Goal: Obtain resource: Download file/media

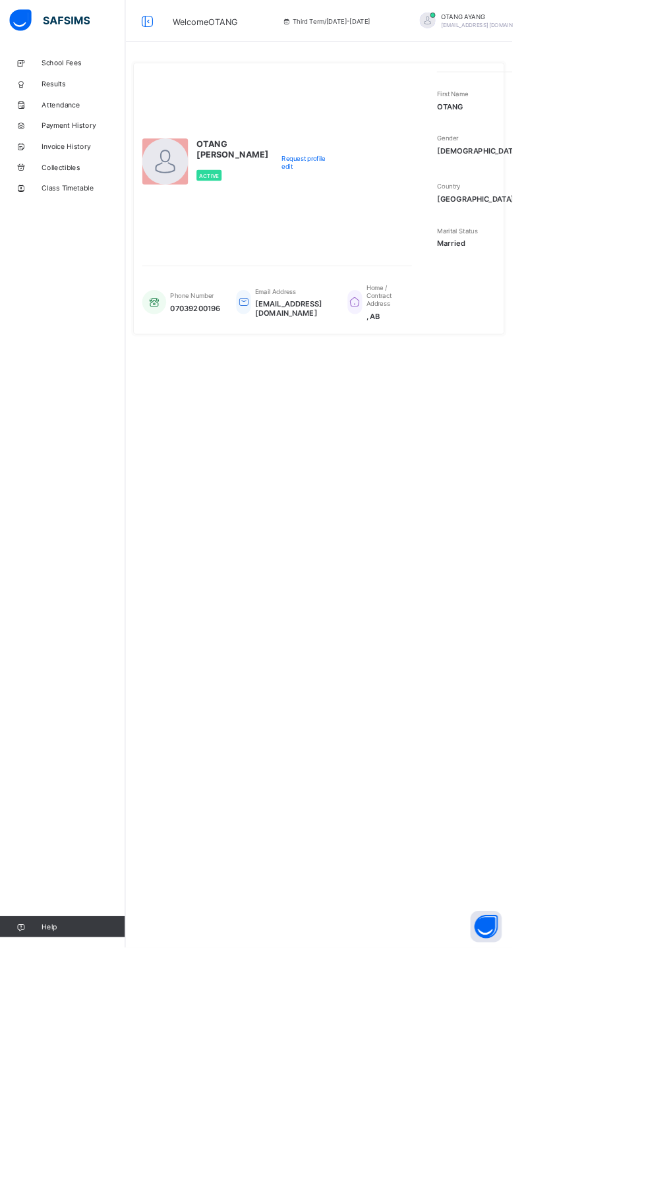
click at [59, 95] on link "Results" at bounding box center [79, 105] width 158 height 26
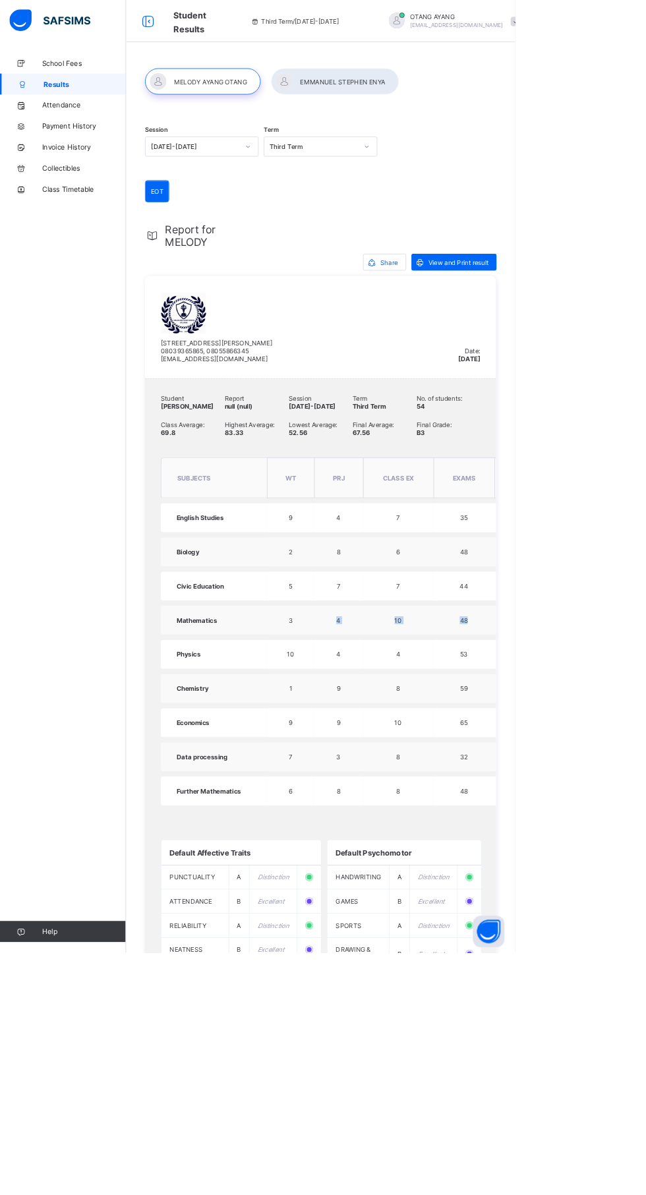
click at [645, 837] on html "Student Results Third Term / 2024-2025 OTANG AYANG emmanuelenya29@gmail.com Sch…" at bounding box center [323, 802] width 646 height 1604
click at [645, 1134] on html "Student Results Third Term / 2024-2025 OTANG AYANG emmanuelenya29@gmail.com Sch…" at bounding box center [323, 802] width 646 height 1604
click at [437, 103] on div at bounding box center [420, 102] width 160 height 33
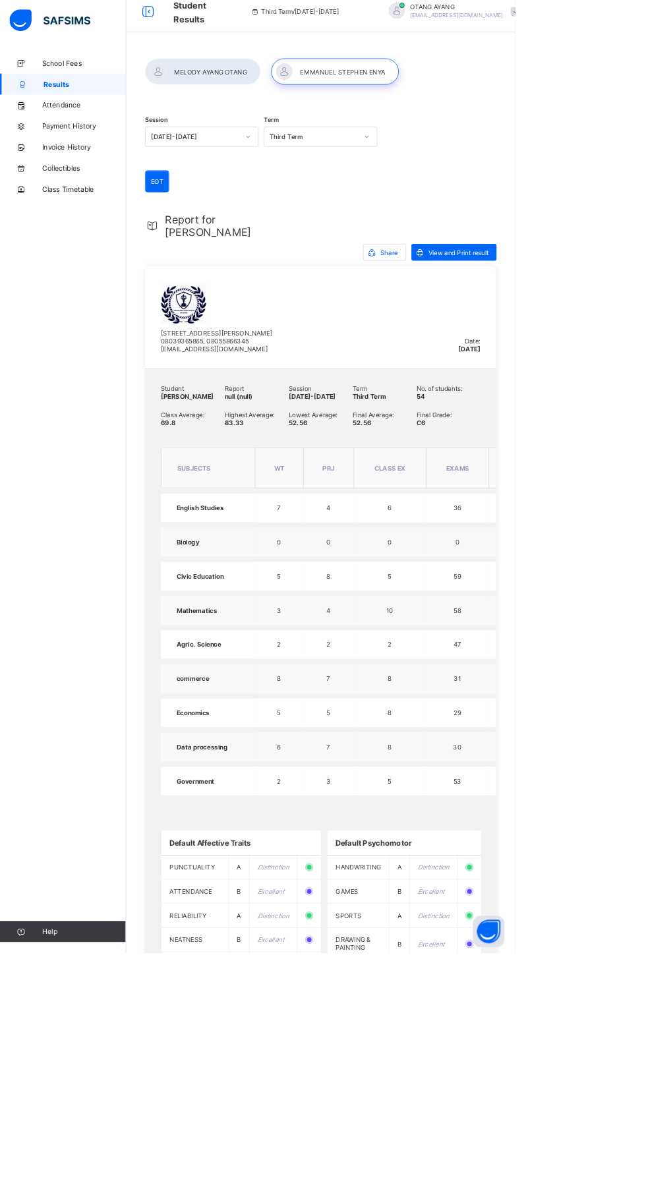
click at [486, 316] on span "Share" at bounding box center [488, 317] width 22 height 10
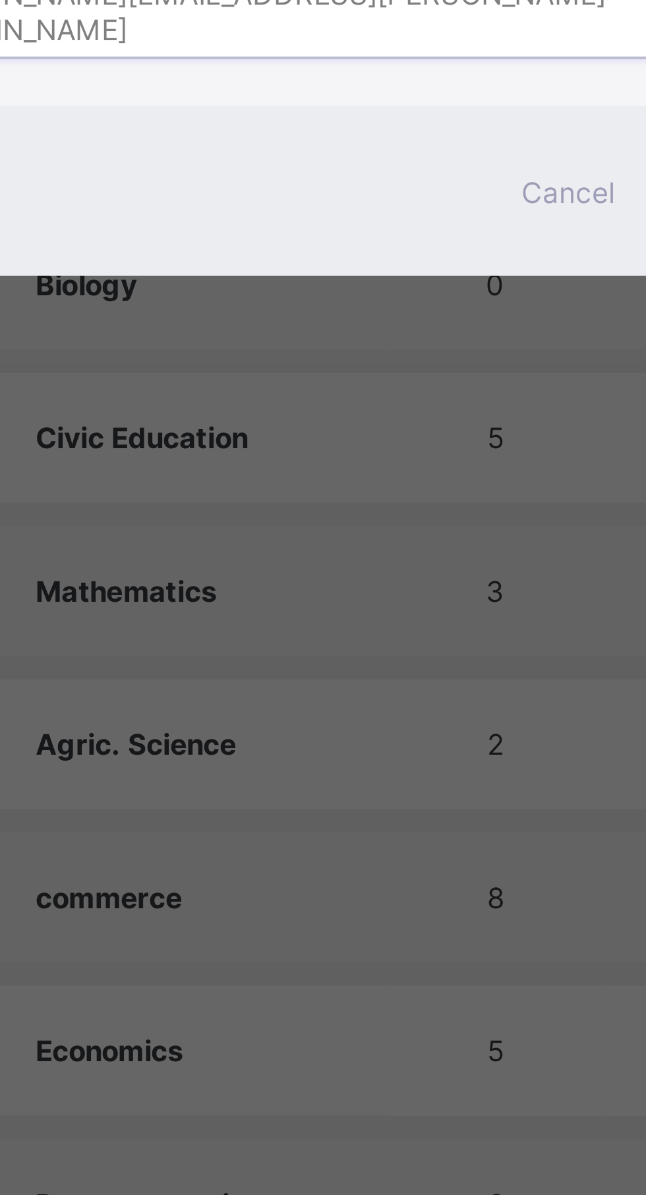
type input "**********"
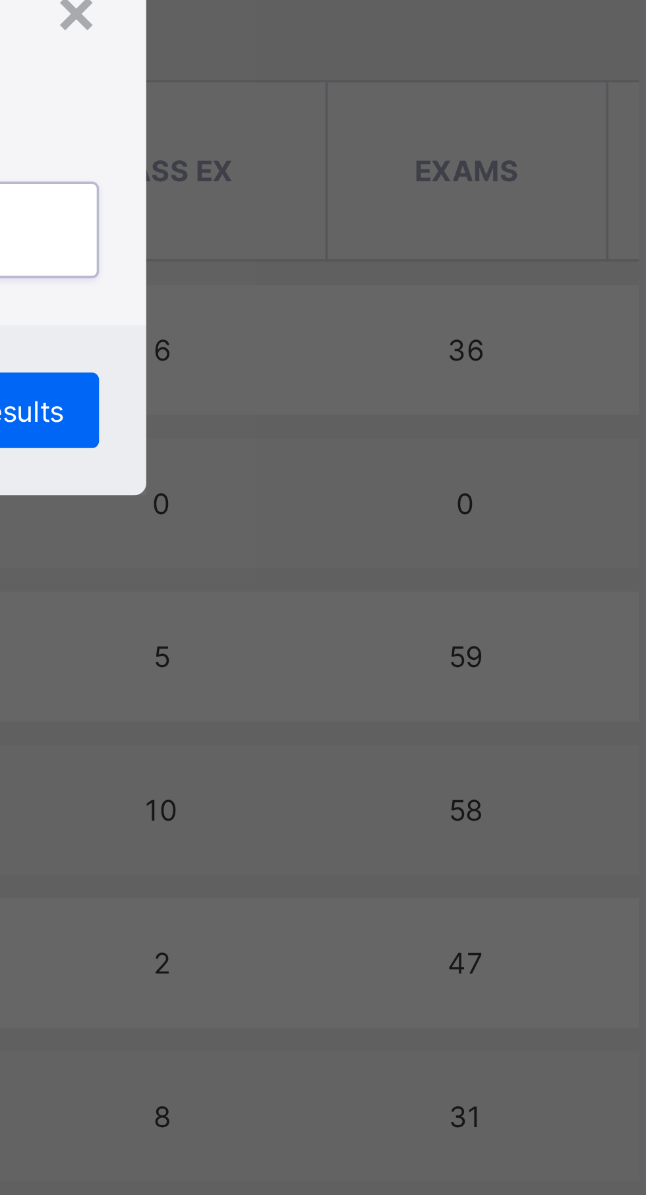
click at [461, 659] on span "Share Results" at bounding box center [435, 654] width 51 height 10
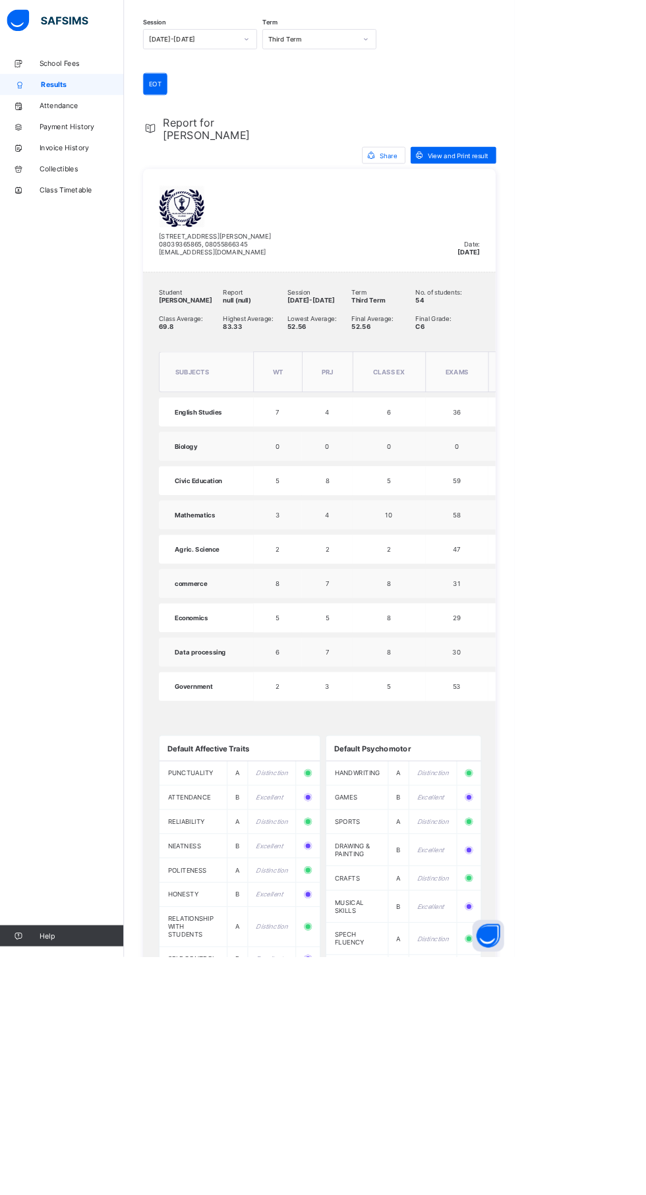
scroll to position [89, 0]
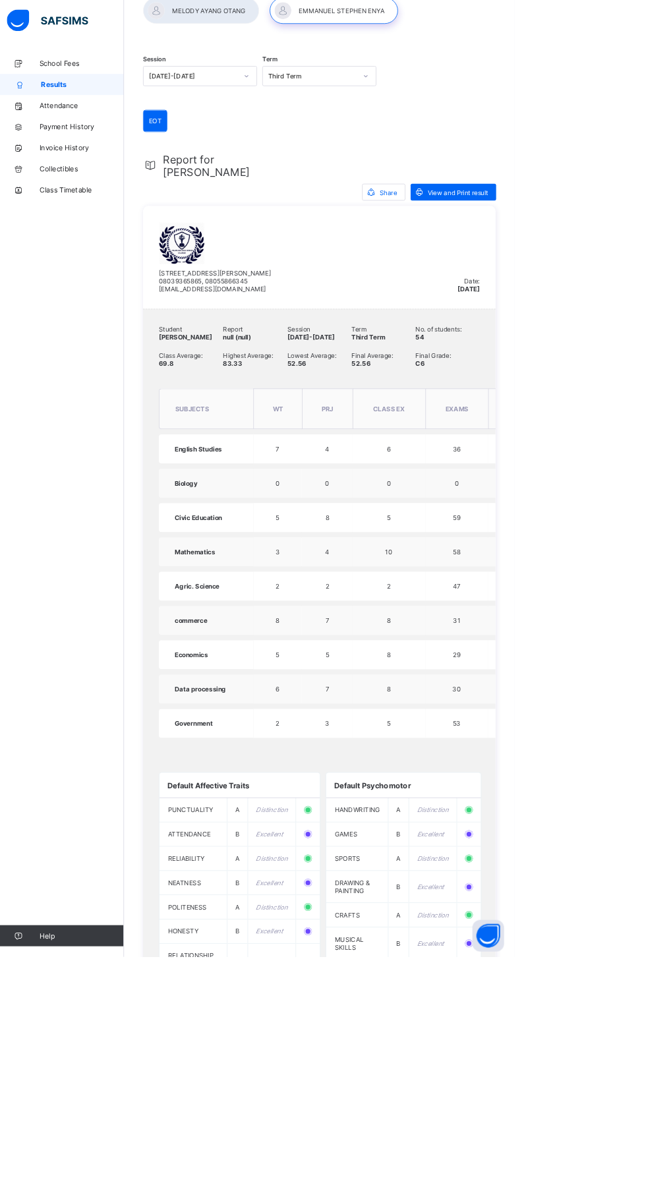
click at [568, 240] on span "View and Print result" at bounding box center [575, 240] width 76 height 10
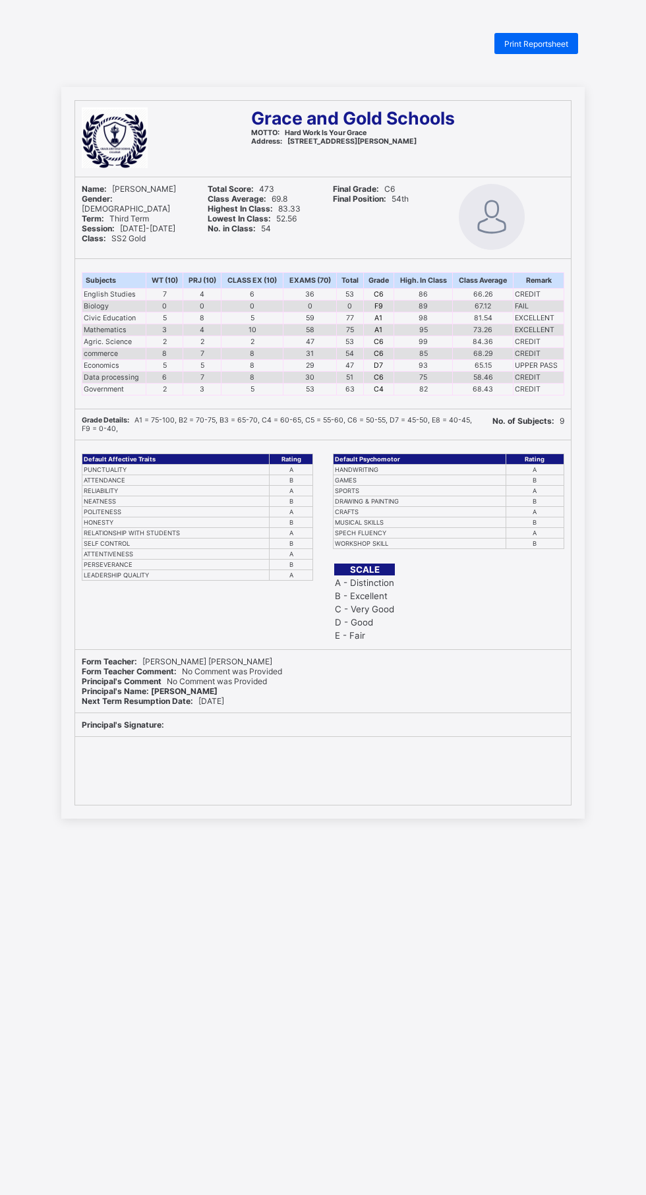
click at [528, 41] on span "Print Reportsheet" at bounding box center [536, 44] width 64 height 10
